Goal: Navigation & Orientation: Find specific page/section

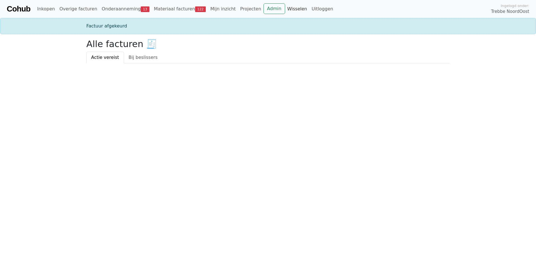
click at [285, 6] on link "Wisselen" at bounding box center [297, 8] width 24 height 11
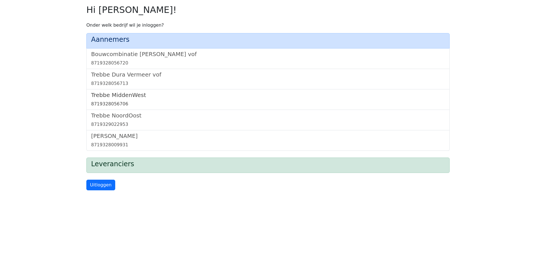
click at [116, 99] on link "Trebbe MiddenWest 8719328056706" at bounding box center [268, 100] width 354 height 16
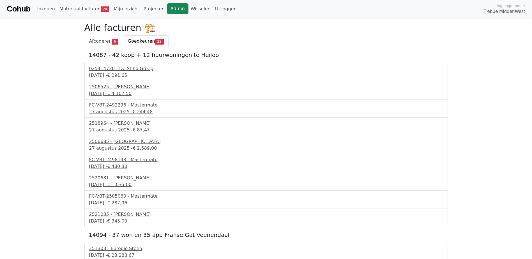
click at [167, 6] on link "Admin" at bounding box center [178, 8] width 22 height 11
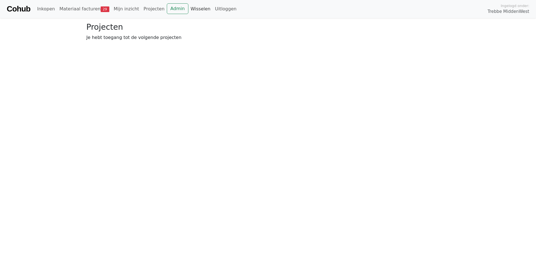
click at [188, 8] on link "Wisselen" at bounding box center [200, 8] width 24 height 11
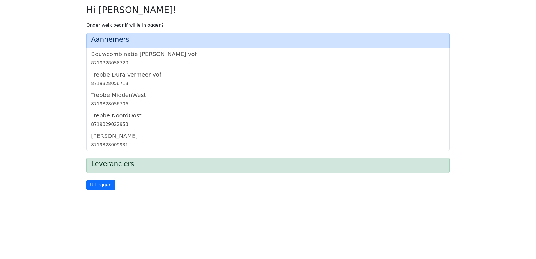
click at [120, 115] on h5 "Trebbe NoordOost" at bounding box center [268, 115] width 354 height 7
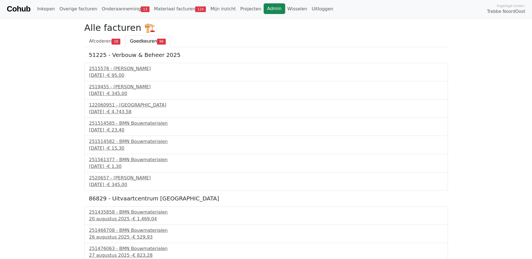
click at [263, 10] on link "Admin" at bounding box center [274, 8] width 22 height 11
